Goal: Navigation & Orientation: Find specific page/section

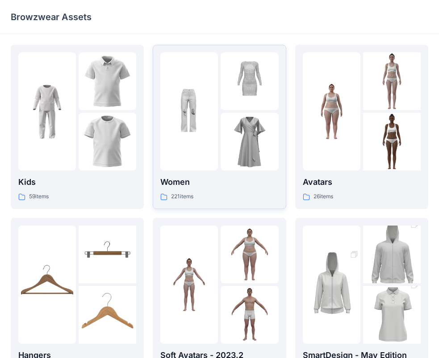
click at [189, 181] on p "Women" at bounding box center [219, 182] width 118 height 13
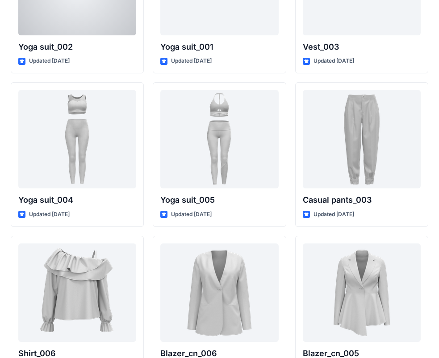
scroll to position [5024, 0]
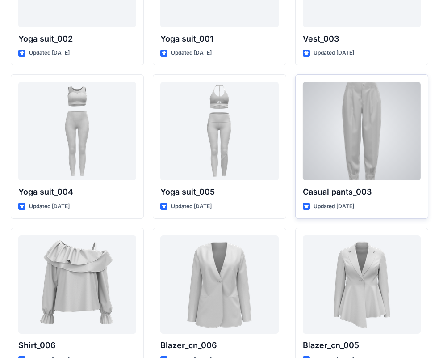
click at [347, 133] on div at bounding box center [362, 131] width 118 height 98
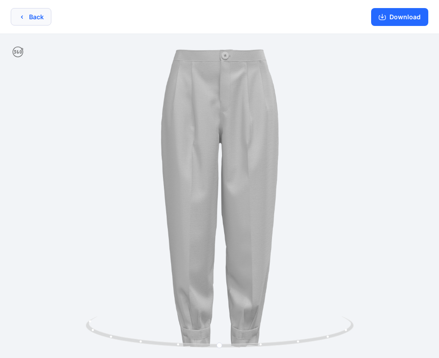
click at [36, 22] on button "Back" at bounding box center [31, 16] width 41 height 17
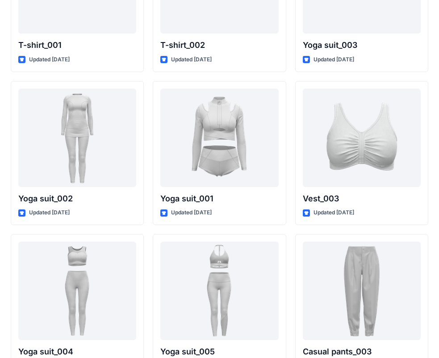
scroll to position [5041, 0]
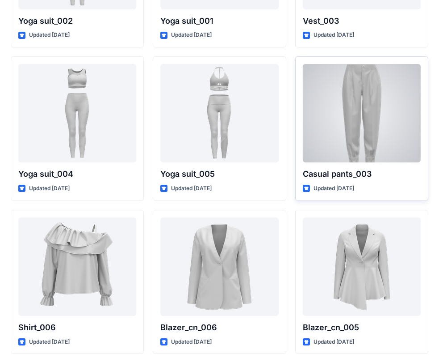
click at [341, 134] on div at bounding box center [362, 113] width 118 height 98
